Goal: Task Accomplishment & Management: Use online tool/utility

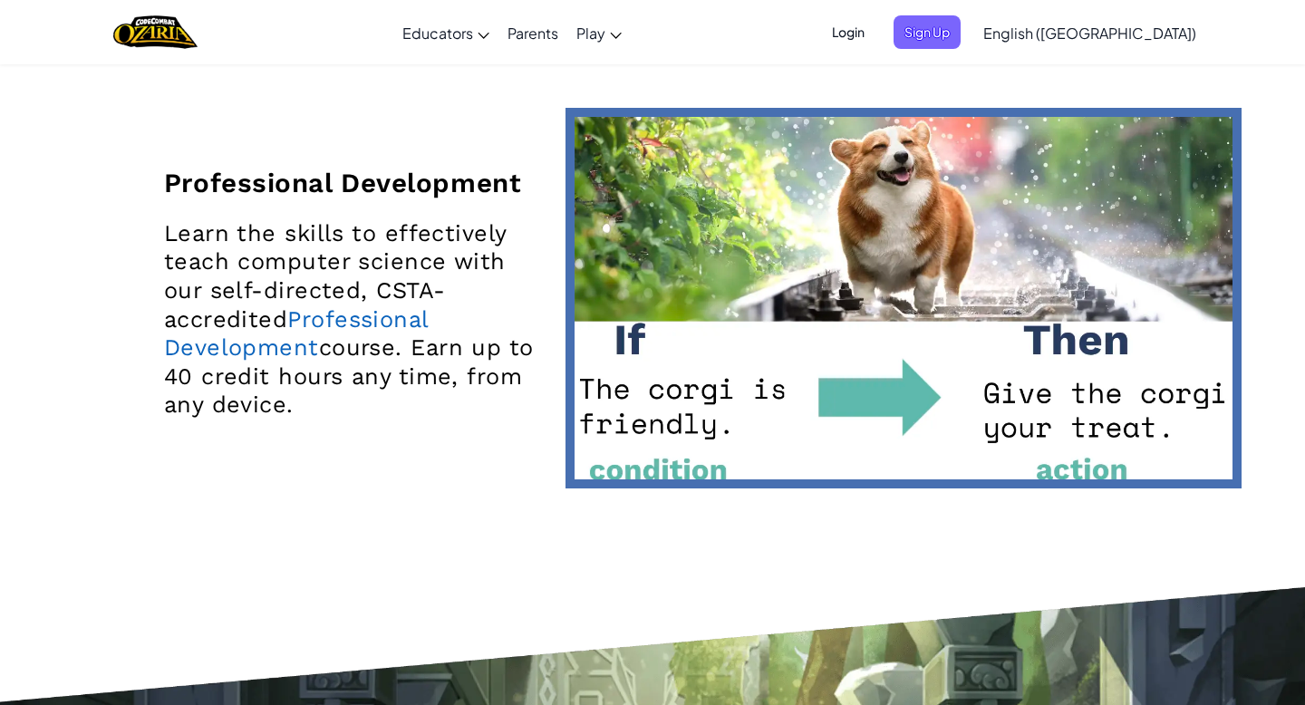
scroll to position [3857, 0]
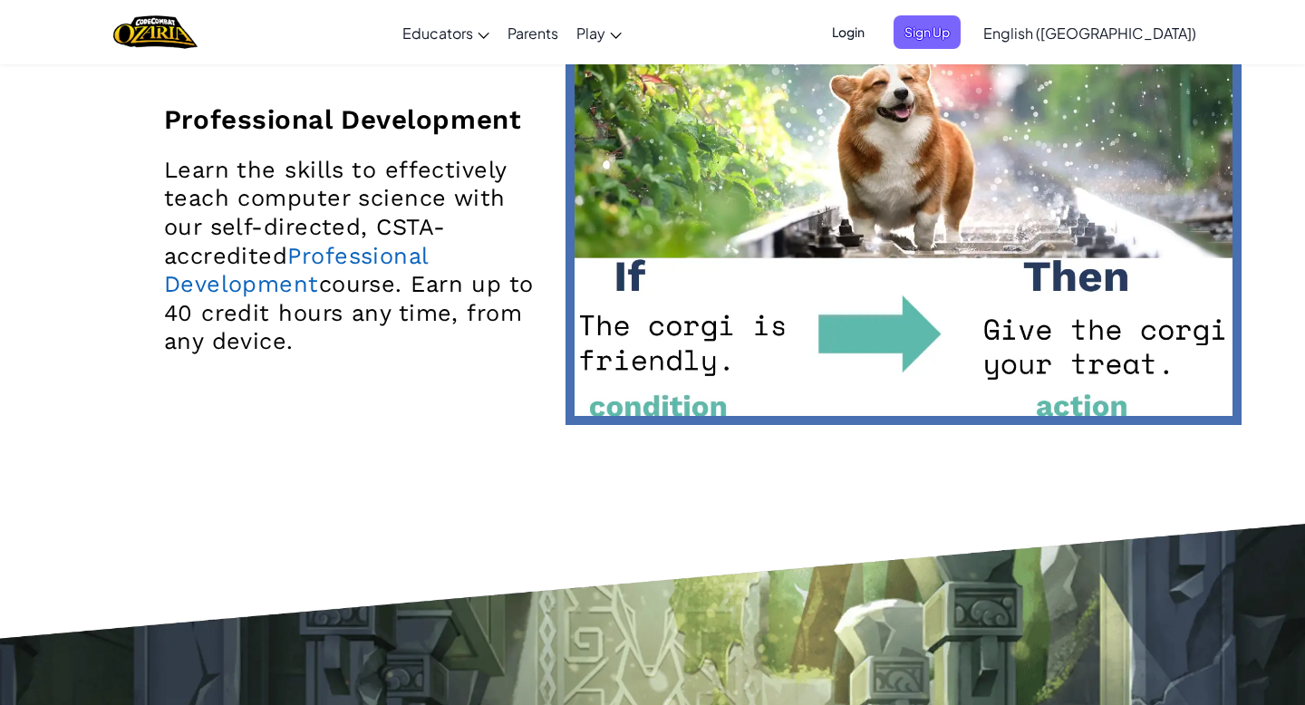
click at [961, 24] on span "Sign Up" at bounding box center [927, 32] width 67 height 34
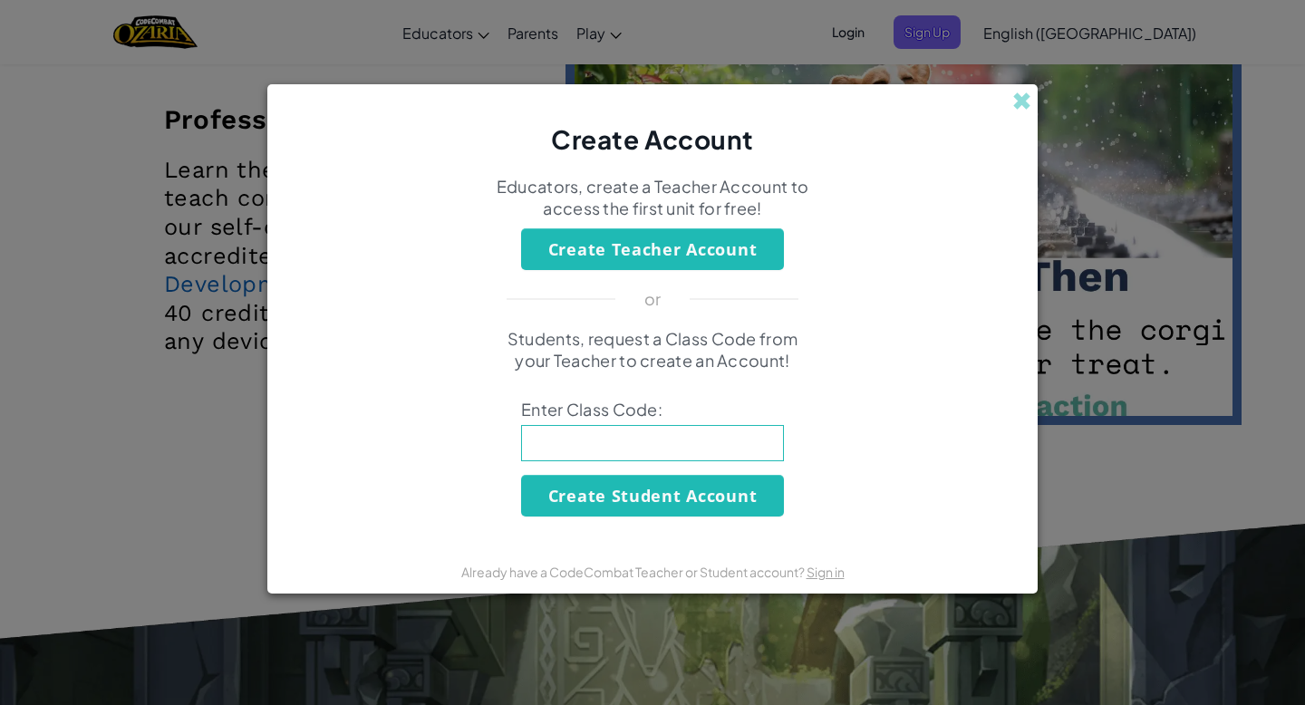
click at [874, 28] on div "Create Account Educators, create a Teacher Account to access the first unit for…" at bounding box center [652, 352] width 1305 height 705
click at [1025, 96] on span at bounding box center [1021, 101] width 19 height 19
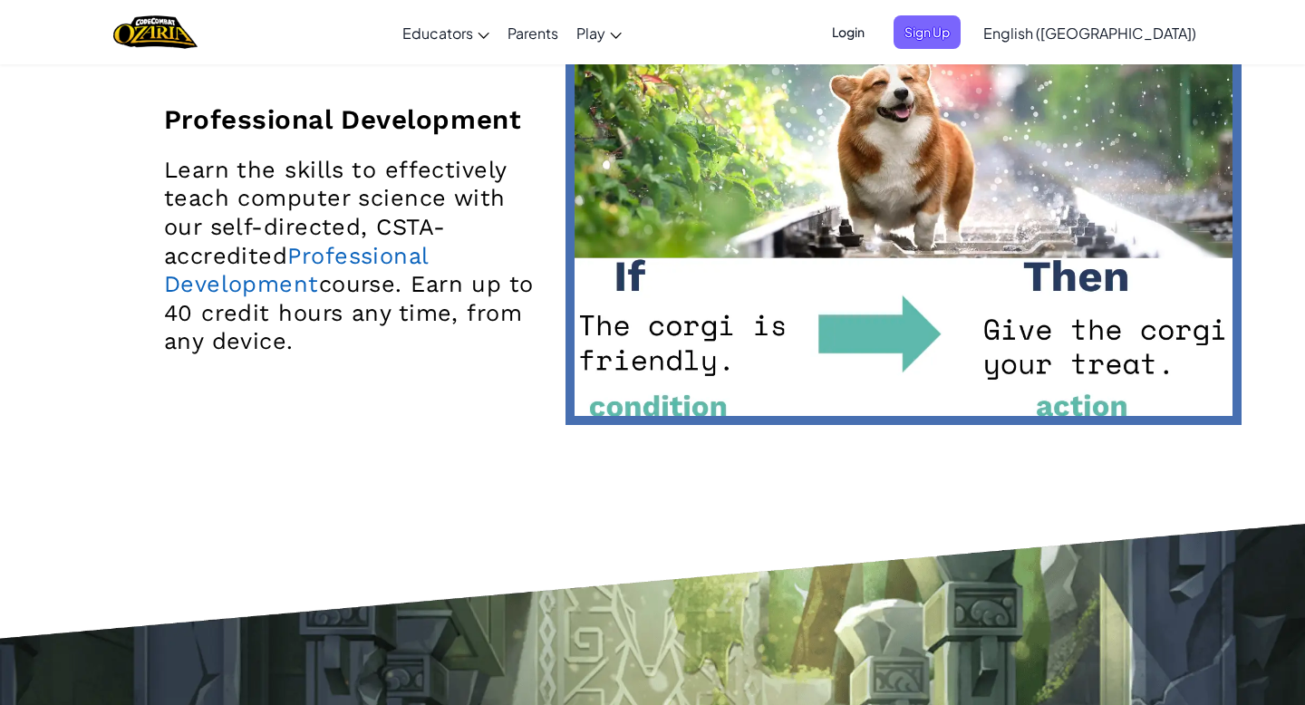
click at [875, 46] on span "Login" at bounding box center [848, 32] width 54 height 34
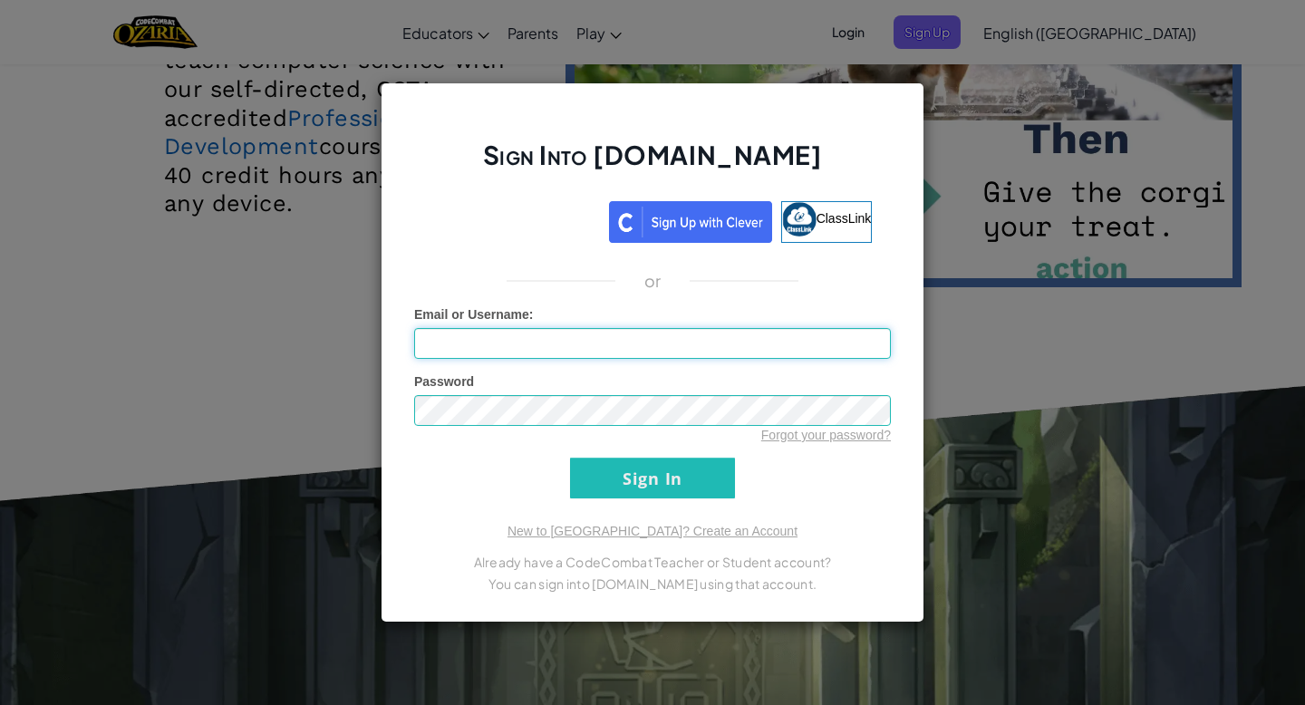
click at [556, 342] on input "Email or Username :" at bounding box center [652, 343] width 477 height 31
click at [1074, 134] on div "Sign Into Ozaria.com ClassLink or Unknown Error Email or Username : Password Fo…" at bounding box center [652, 352] width 1305 height 705
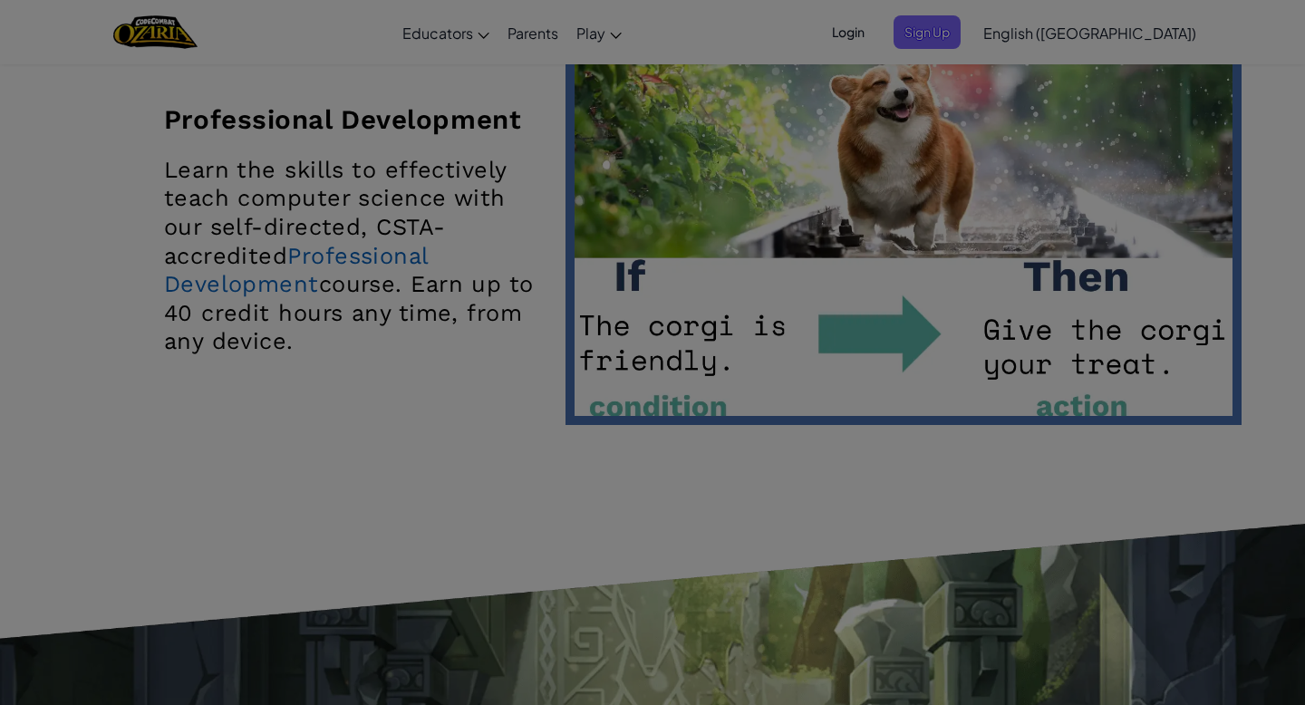
drag, startPoint x: 1074, startPoint y: 132, endPoint x: 1058, endPoint y: 114, distance: 24.4
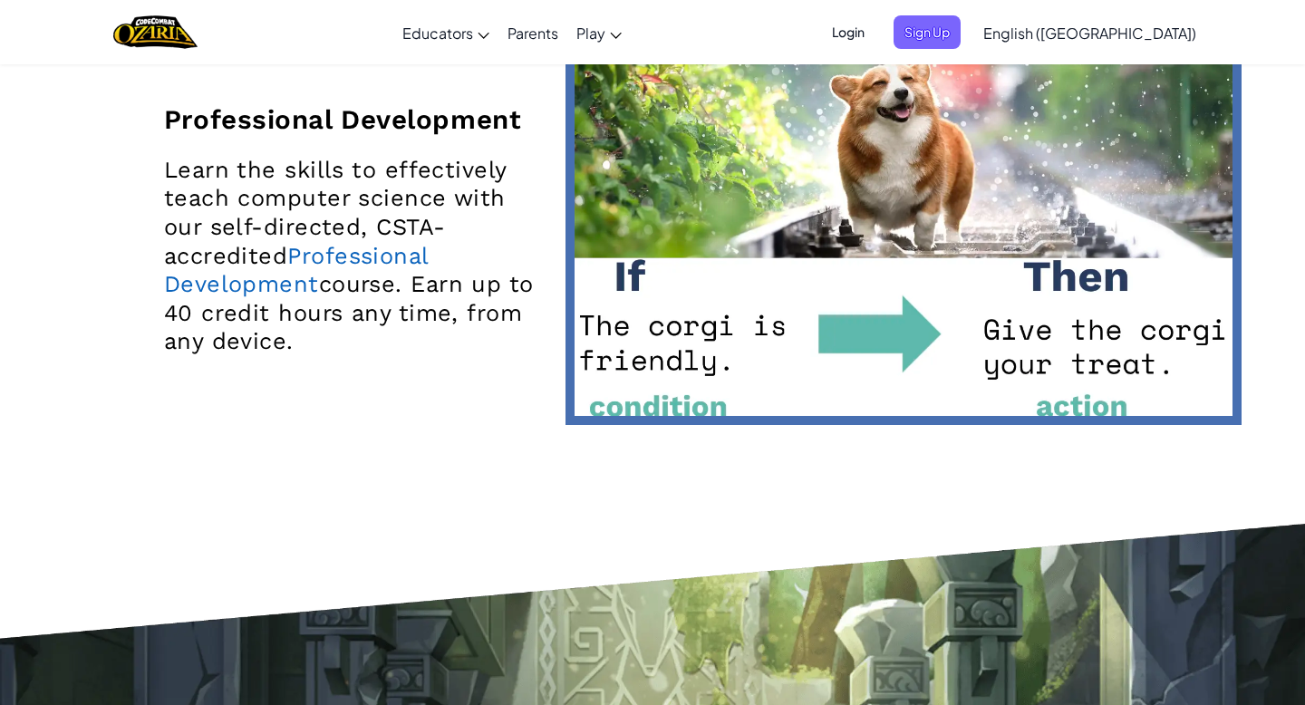
click at [875, 19] on span "Login" at bounding box center [848, 32] width 54 height 34
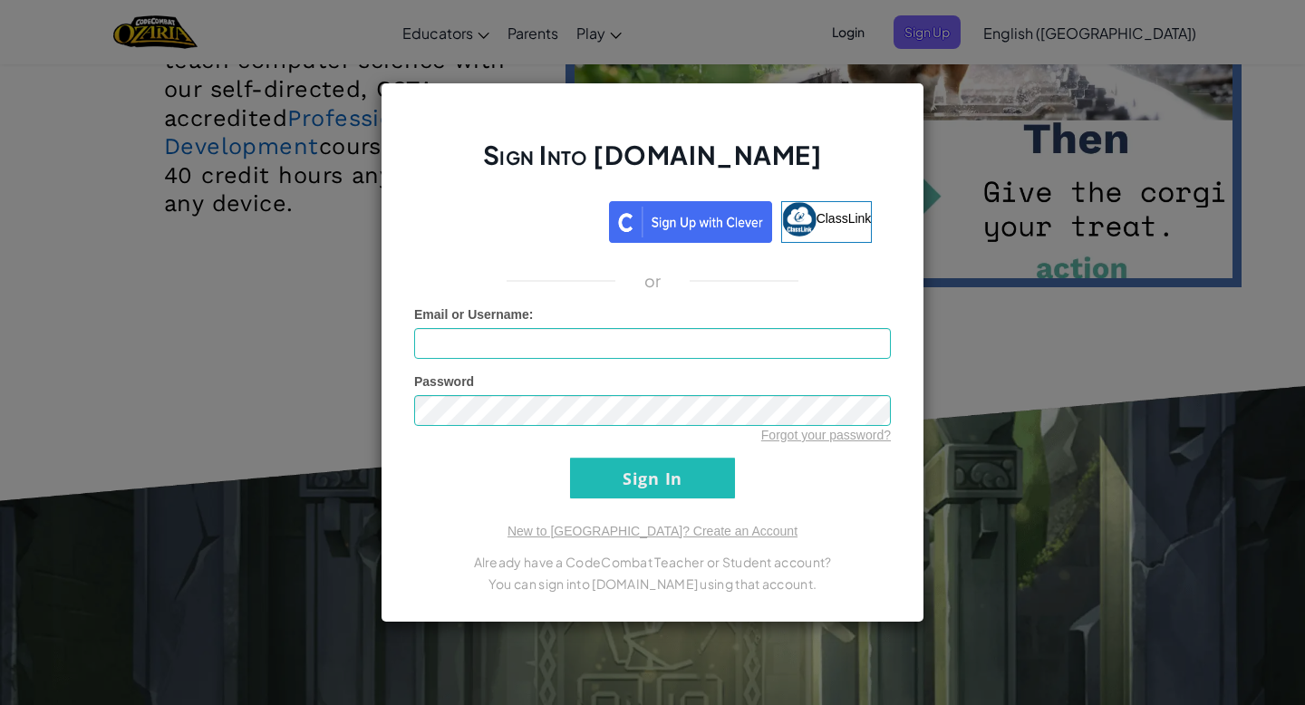
click at [1049, 359] on div "Sign Into Ozaria.com ClassLink or Unknown Error Email or Username : Password Fo…" at bounding box center [652, 352] width 1305 height 705
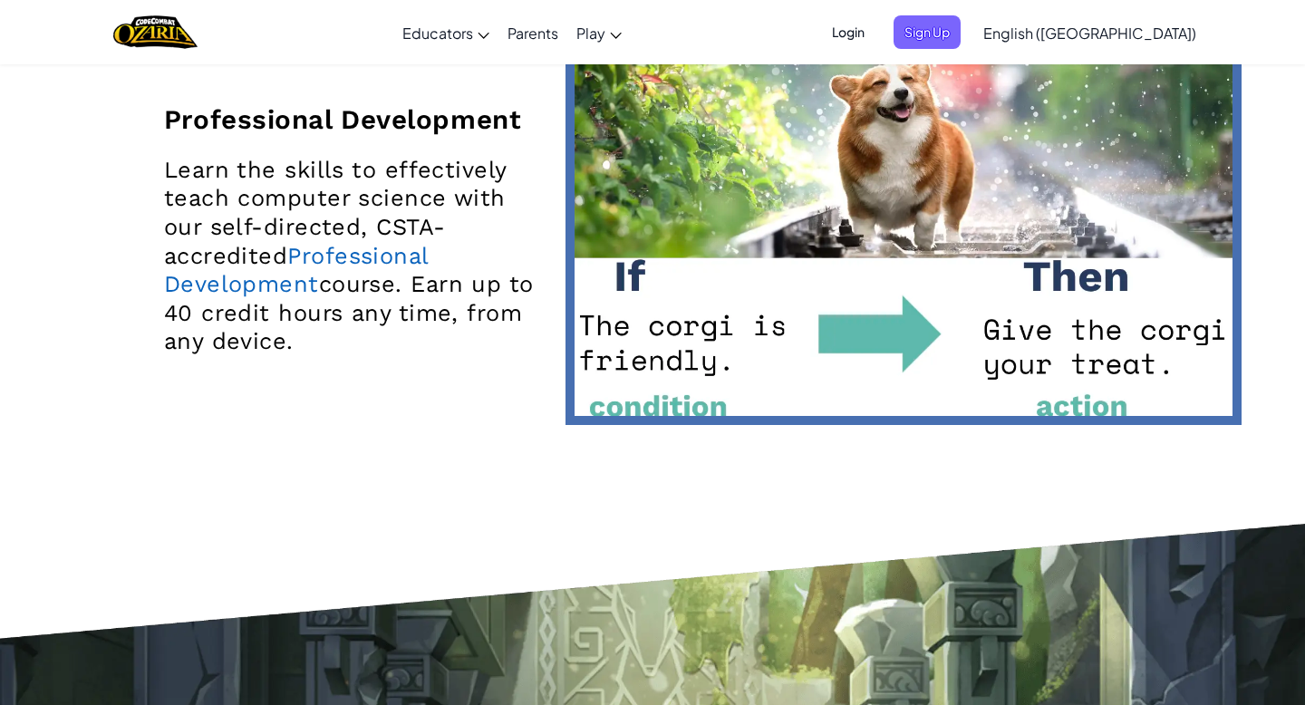
click at [875, 37] on span "Login" at bounding box center [848, 32] width 54 height 34
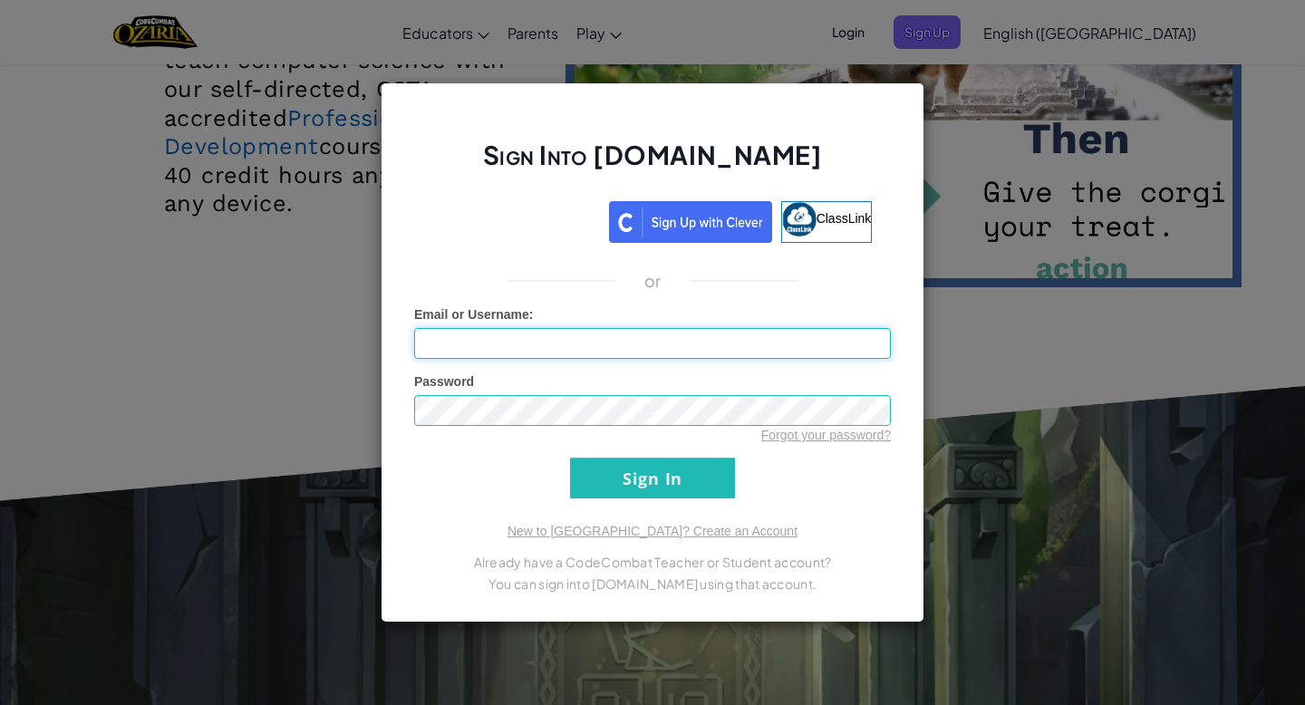
click at [682, 346] on input "Email or Username :" at bounding box center [652, 343] width 477 height 31
paste input "AL07147260"
type input "AL07147260@tecmilenio.com"
click at [569, 426] on div "Forgot your password?" at bounding box center [652, 435] width 477 height 18
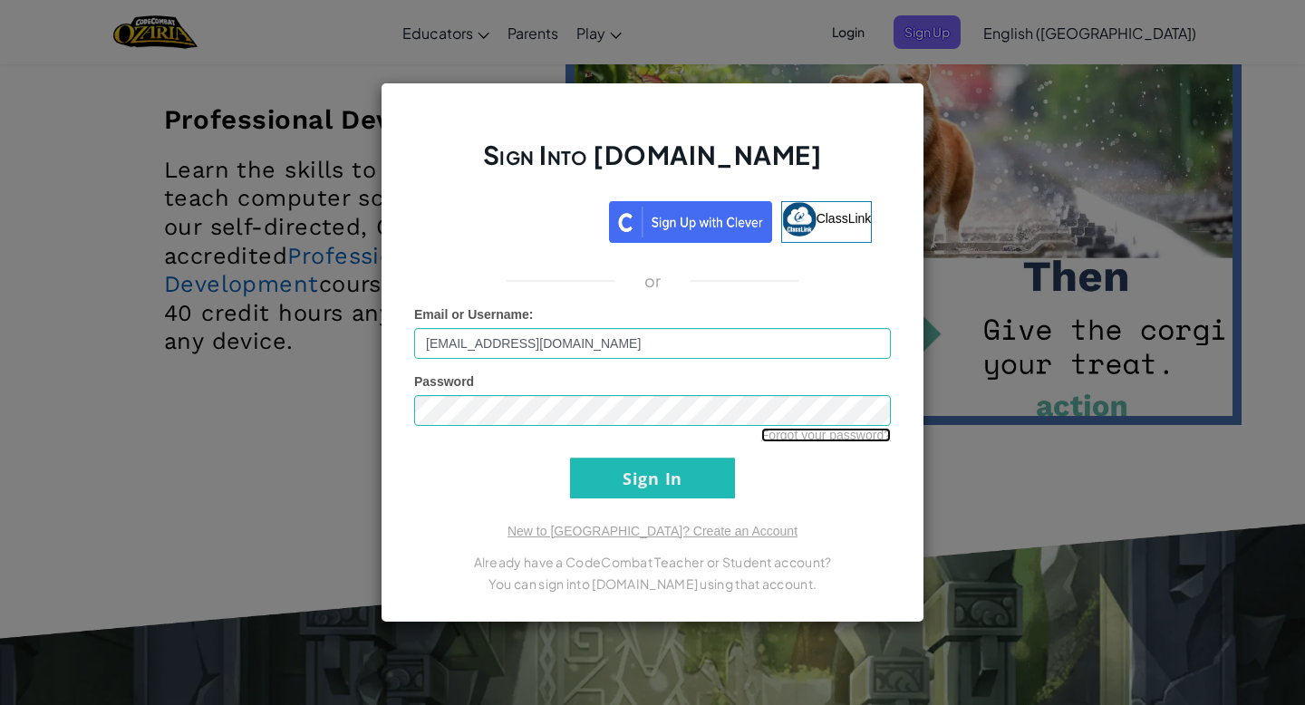
click at [813, 439] on link "Forgot your password?" at bounding box center [826, 435] width 130 height 15
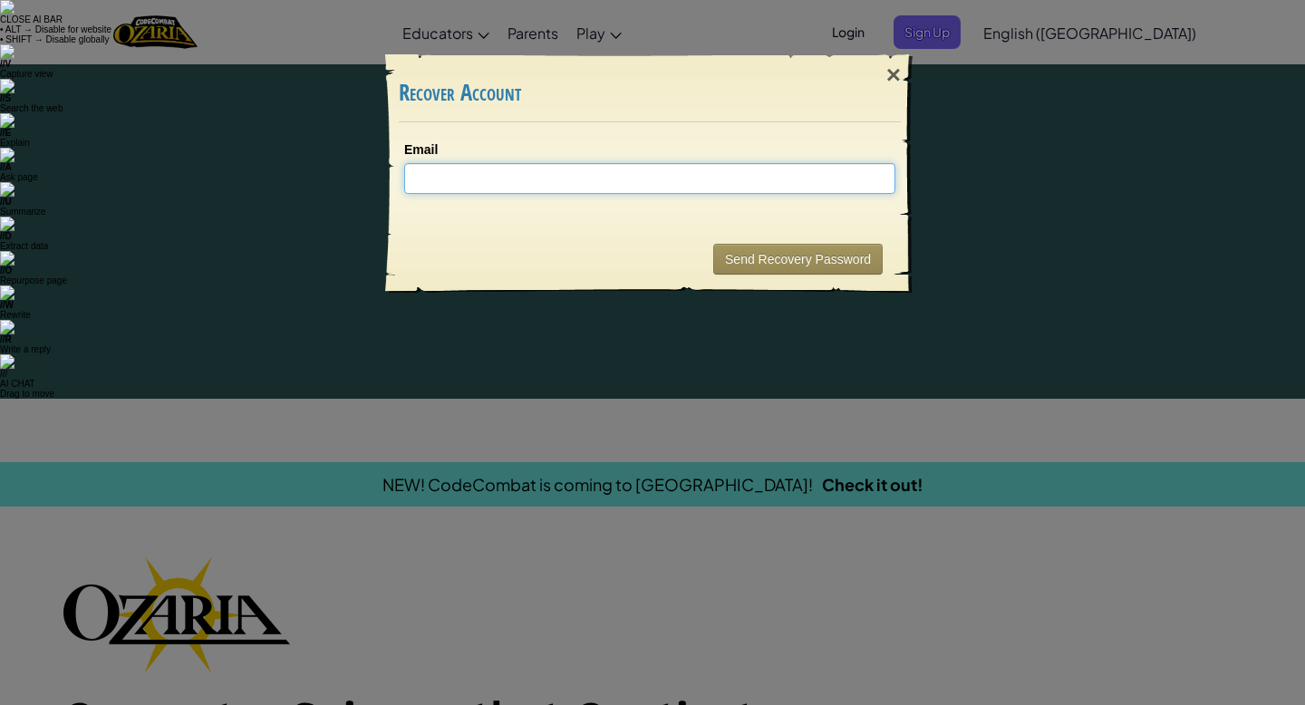
click at [634, 170] on input "Email" at bounding box center [649, 178] width 491 height 31
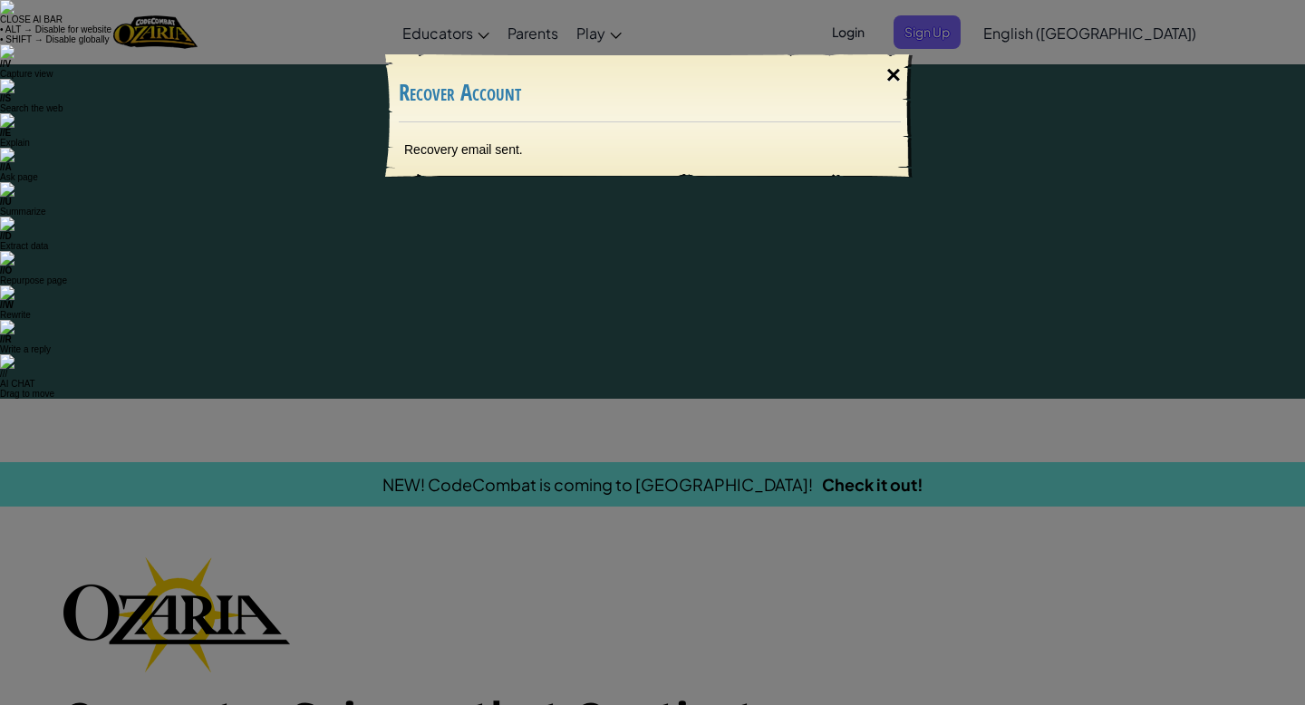
click at [895, 75] on div "×" at bounding box center [894, 75] width 42 height 53
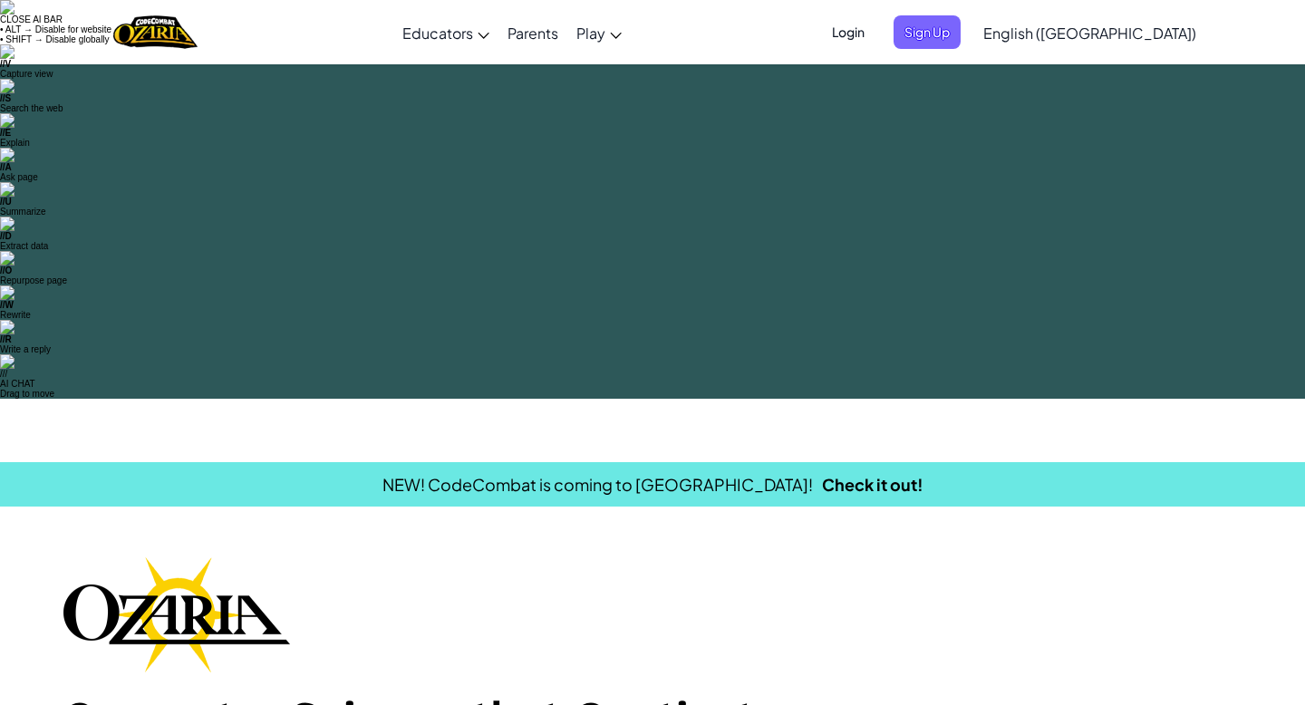
click at [875, 33] on span "Login" at bounding box center [848, 32] width 54 height 34
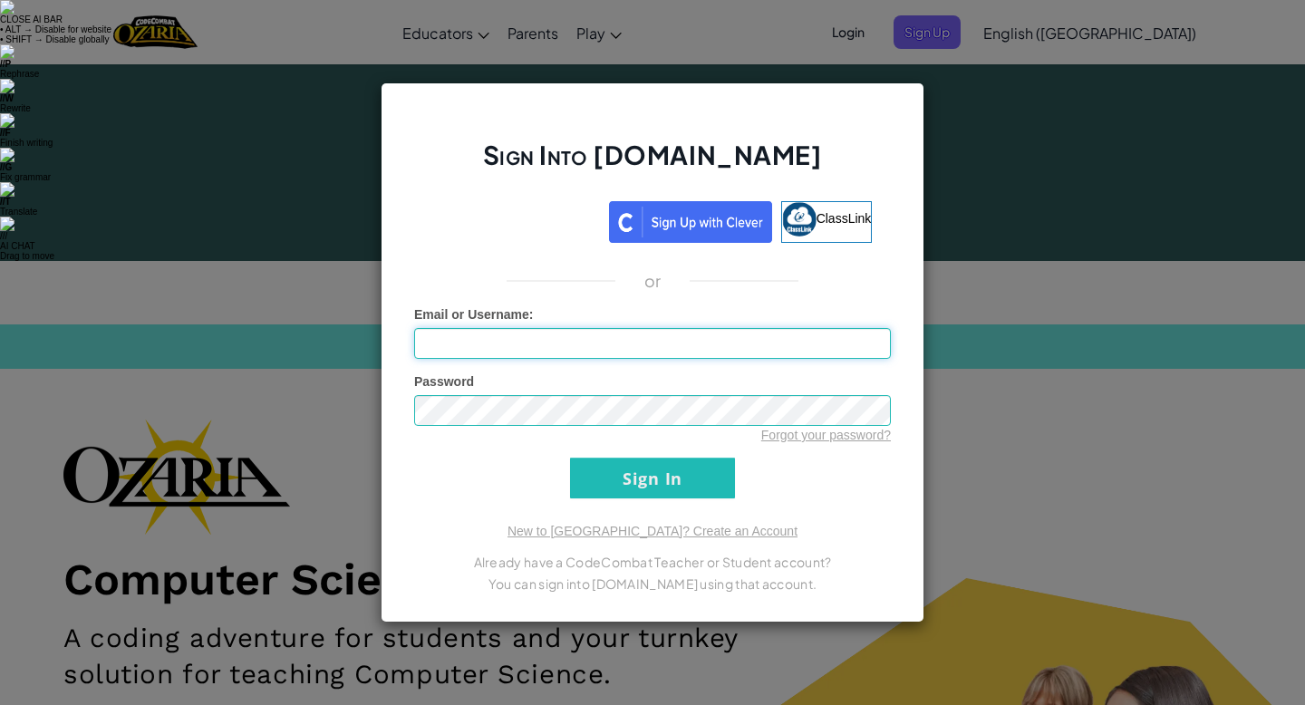
click at [572, 338] on input "Email or Username :" at bounding box center [652, 343] width 477 height 31
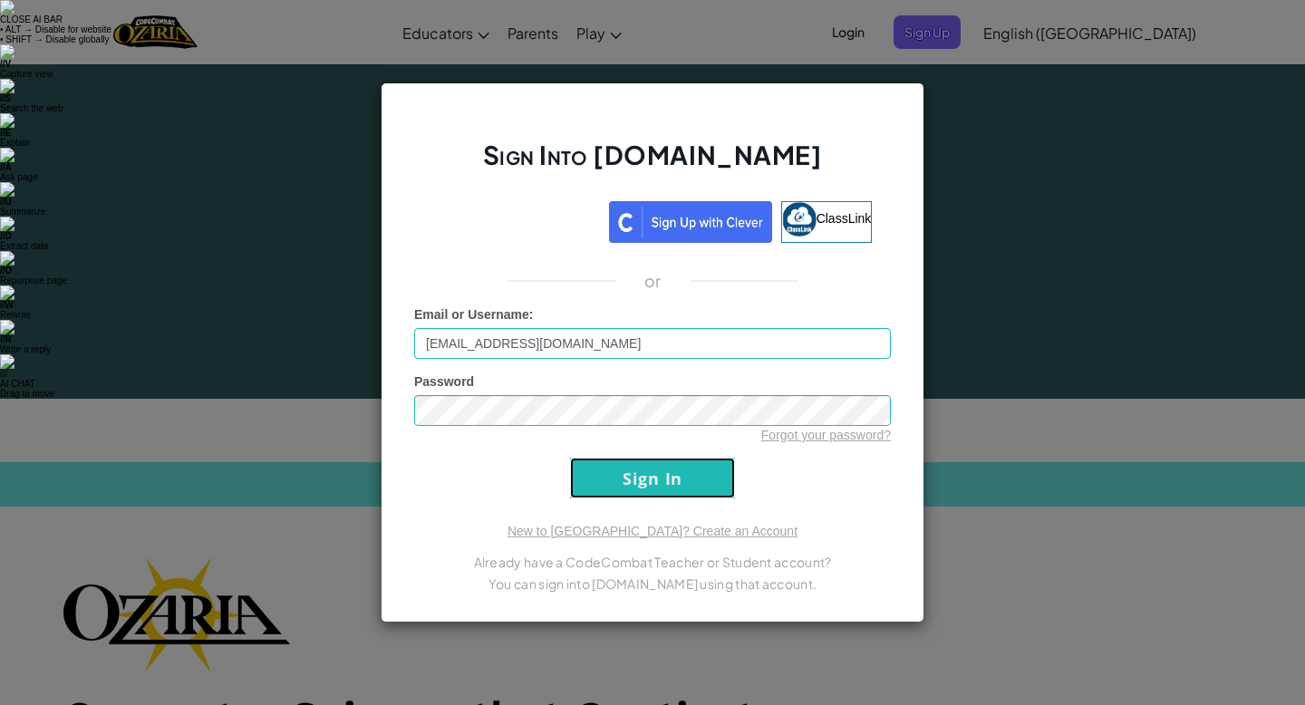
click at [645, 488] on input "Sign In" at bounding box center [652, 478] width 165 height 41
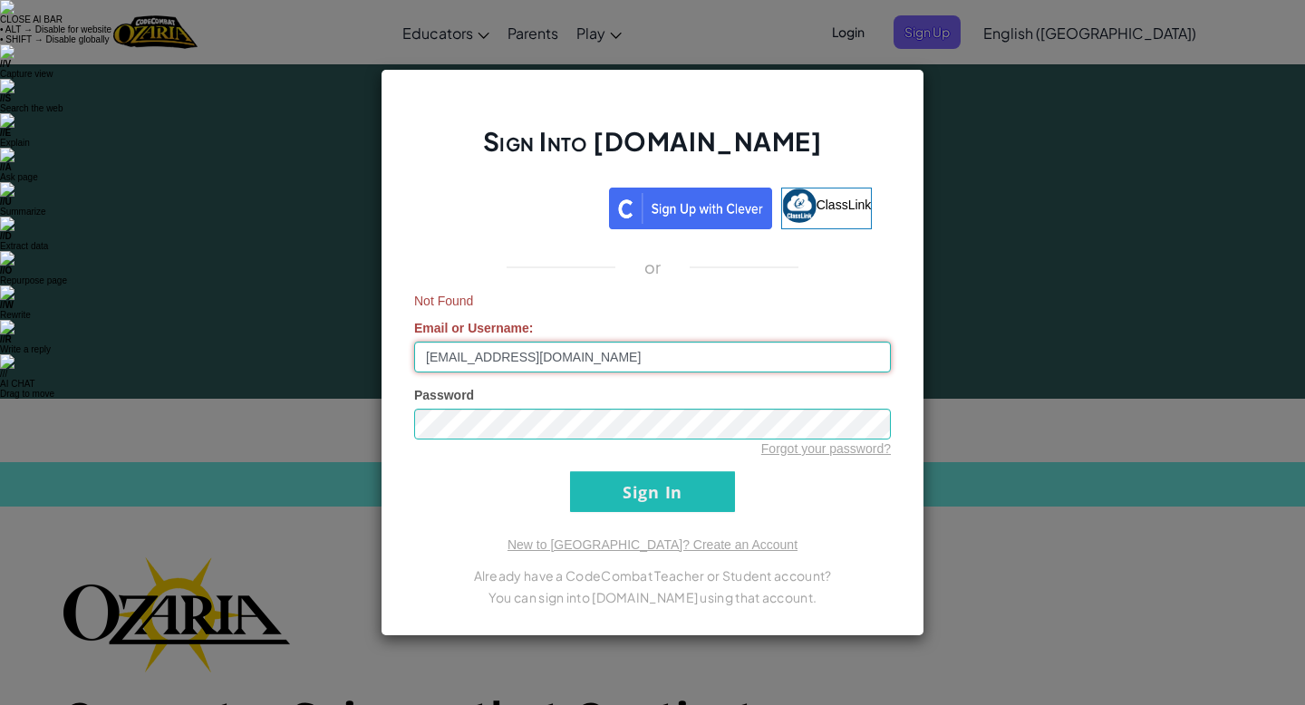
click at [626, 352] on input "AL07147260@tecmilenio.com" at bounding box center [652, 357] width 477 height 31
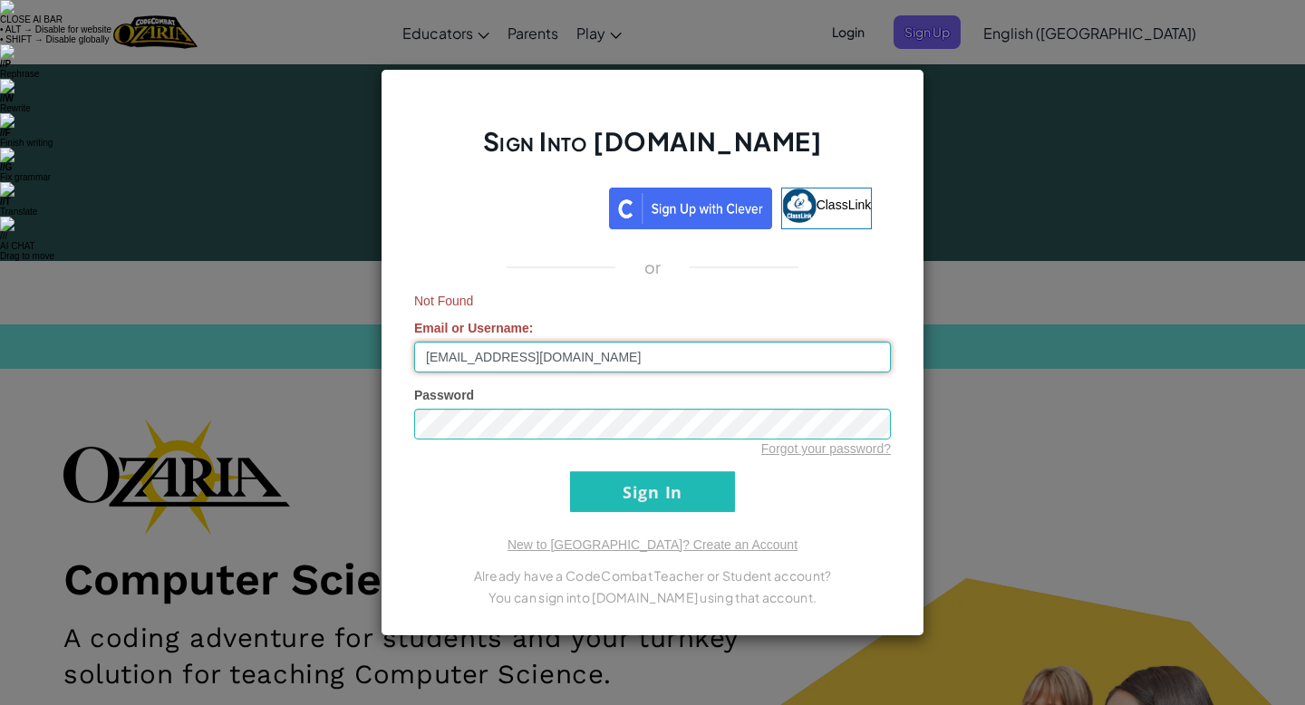
type input "AL07147260@tecmilenio.mx"
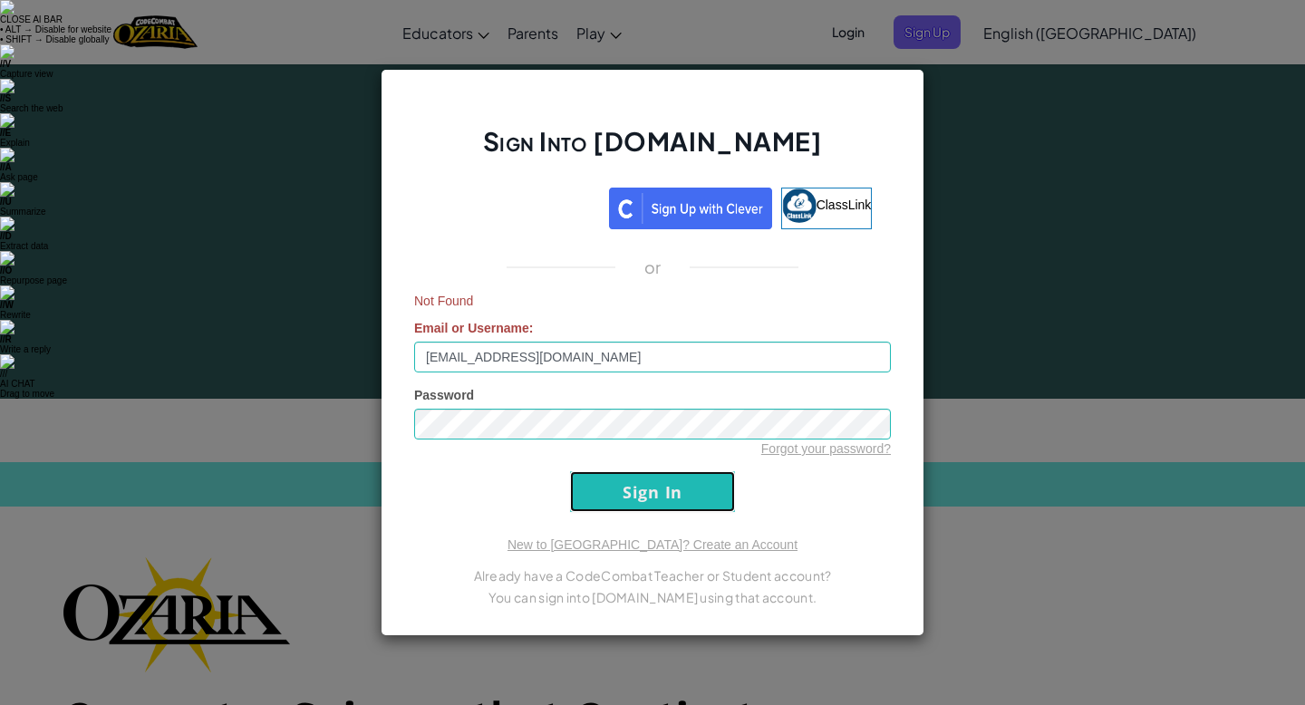
click at [653, 506] on input "Sign In" at bounding box center [652, 491] width 165 height 41
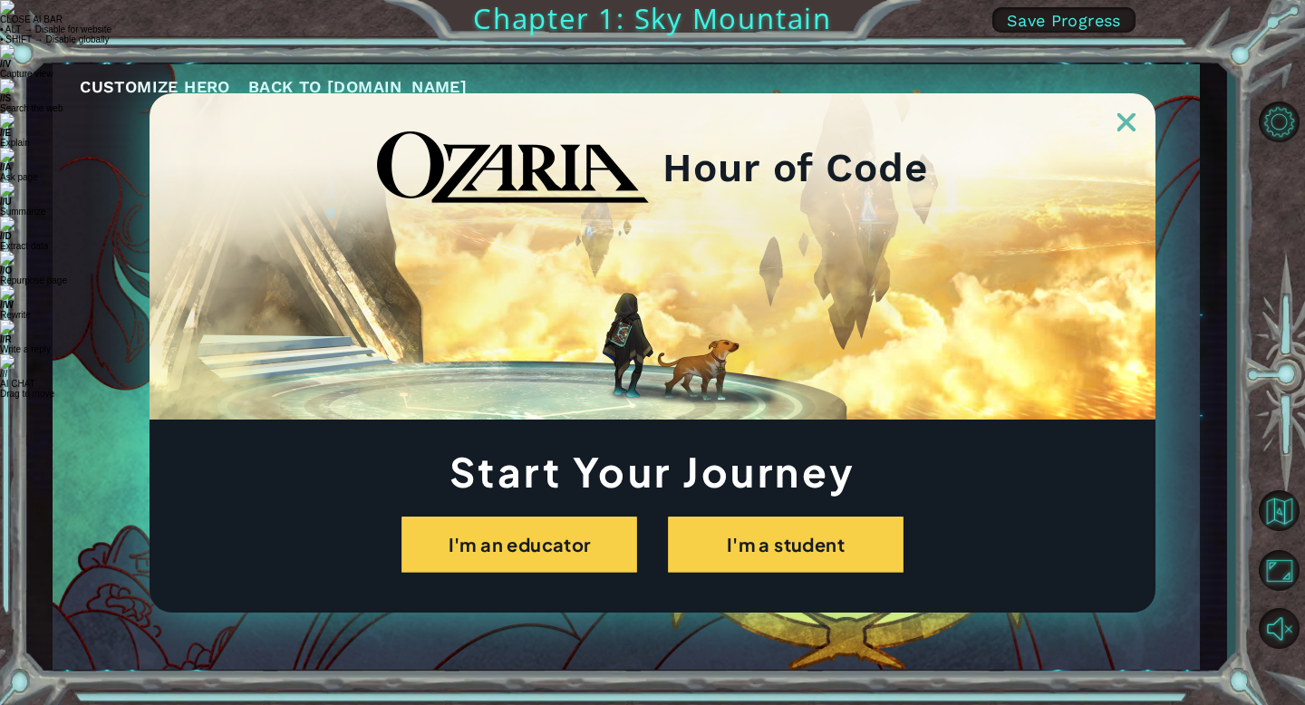
click at [1127, 119] on img at bounding box center [1126, 122] width 18 height 18
